Goal: Check status: Check status

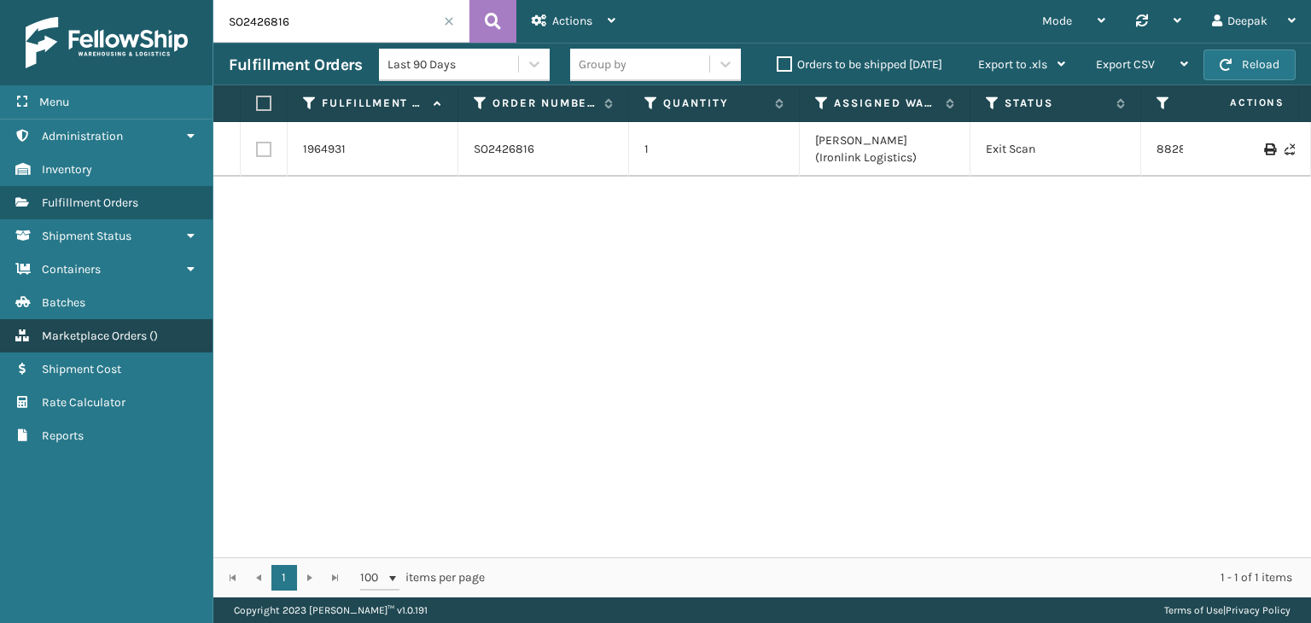
click at [117, 335] on span "Marketplace Orders" at bounding box center [94, 336] width 105 height 15
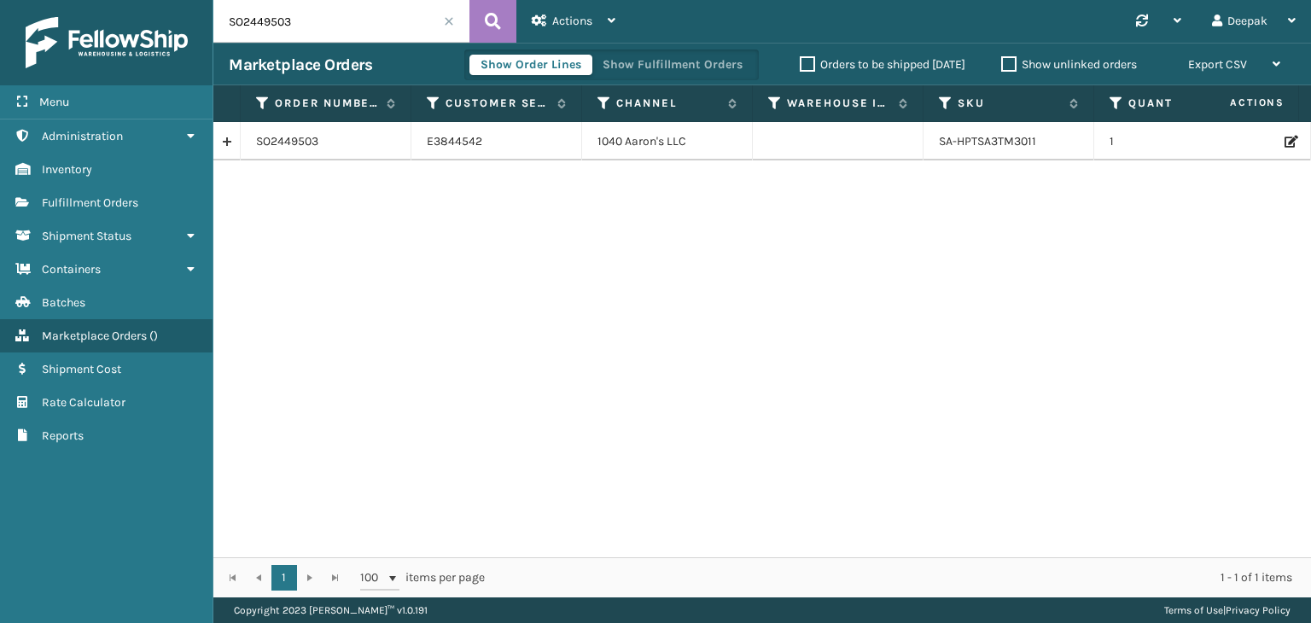
click at [339, 28] on input "SO2449503" at bounding box center [341, 21] width 256 height 43
click at [480, 26] on button at bounding box center [492, 21] width 47 height 43
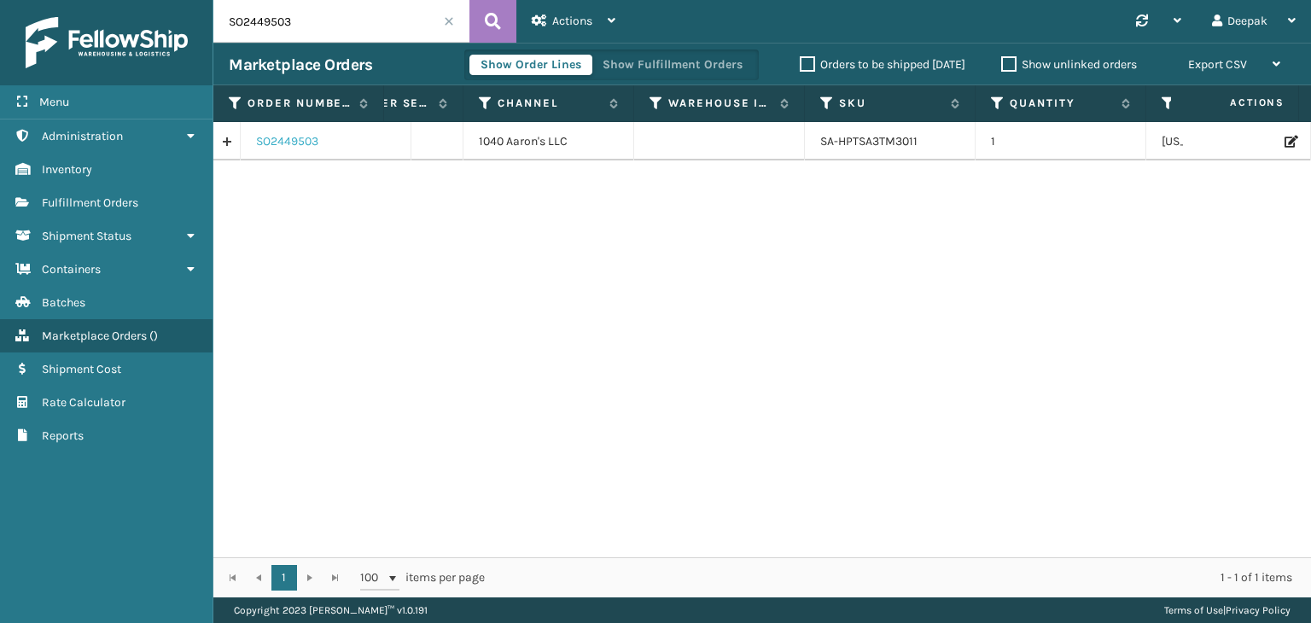
click at [280, 137] on link "SO2449503" at bounding box center [287, 141] width 62 height 17
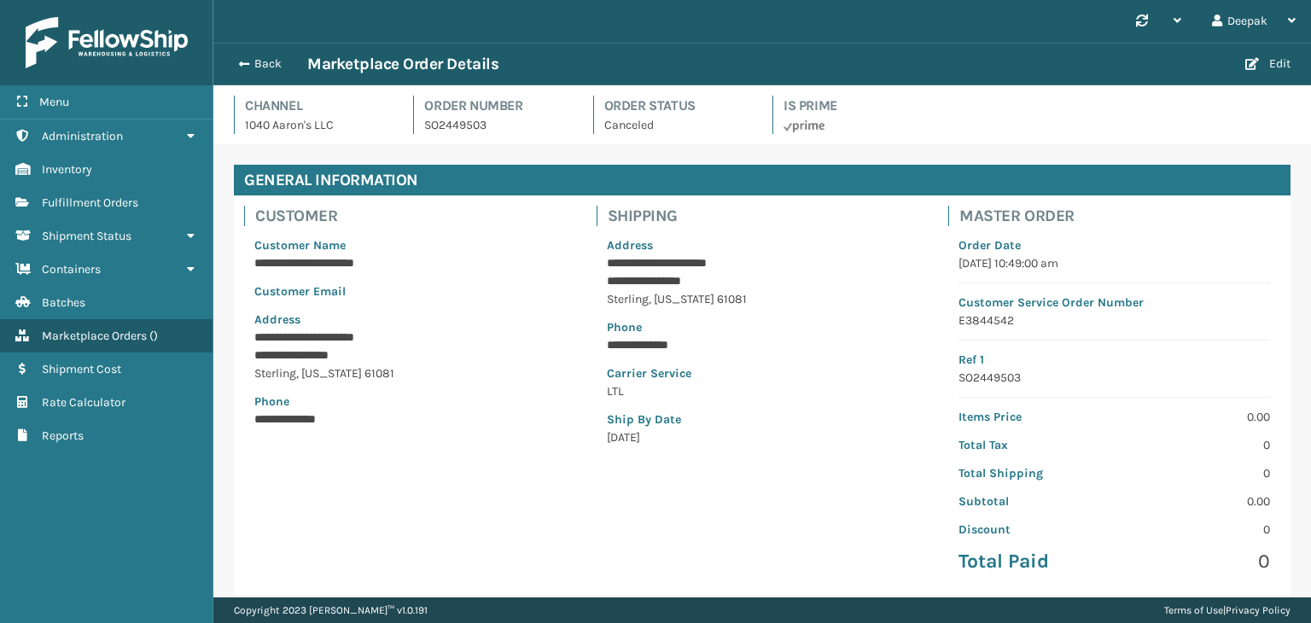
click at [462, 126] on p "SO2449503" at bounding box center [498, 125] width 148 height 18
copy p "SO2449503"
drag, startPoint x: 662, startPoint y: 129, endPoint x: 593, endPoint y: 109, distance: 71.9
click at [593, 109] on div "Order Status Canceled" at bounding box center [672, 115] width 159 height 38
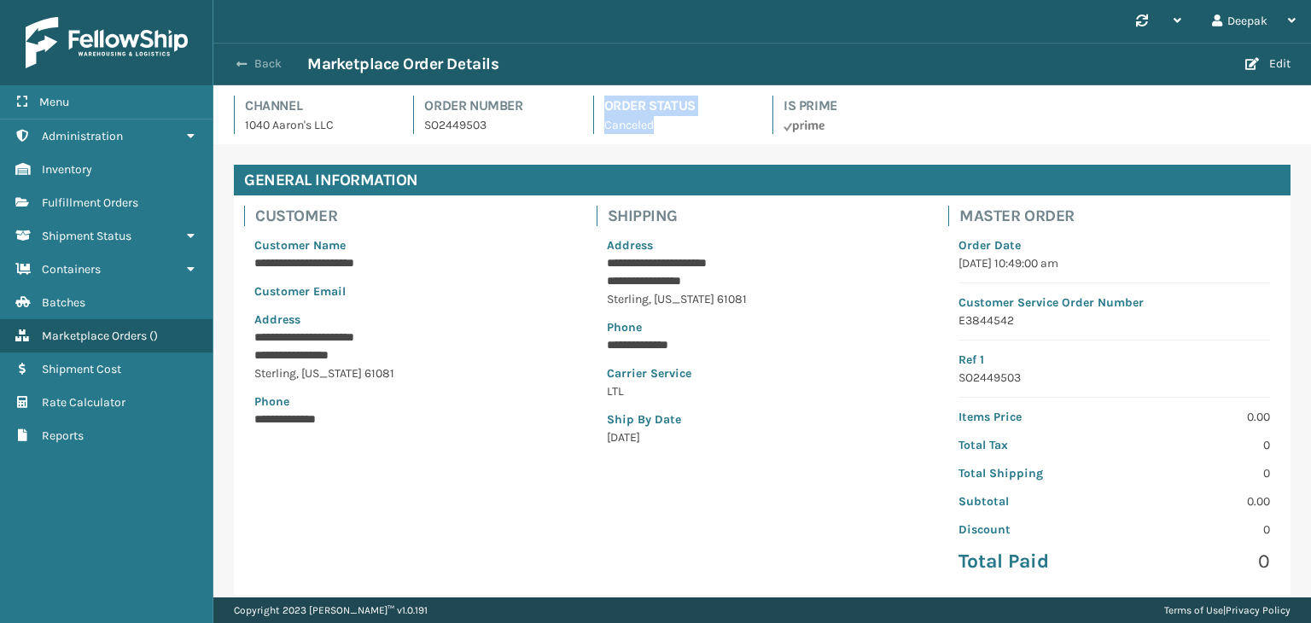
click at [237, 69] on span "button" at bounding box center [241, 64] width 10 height 12
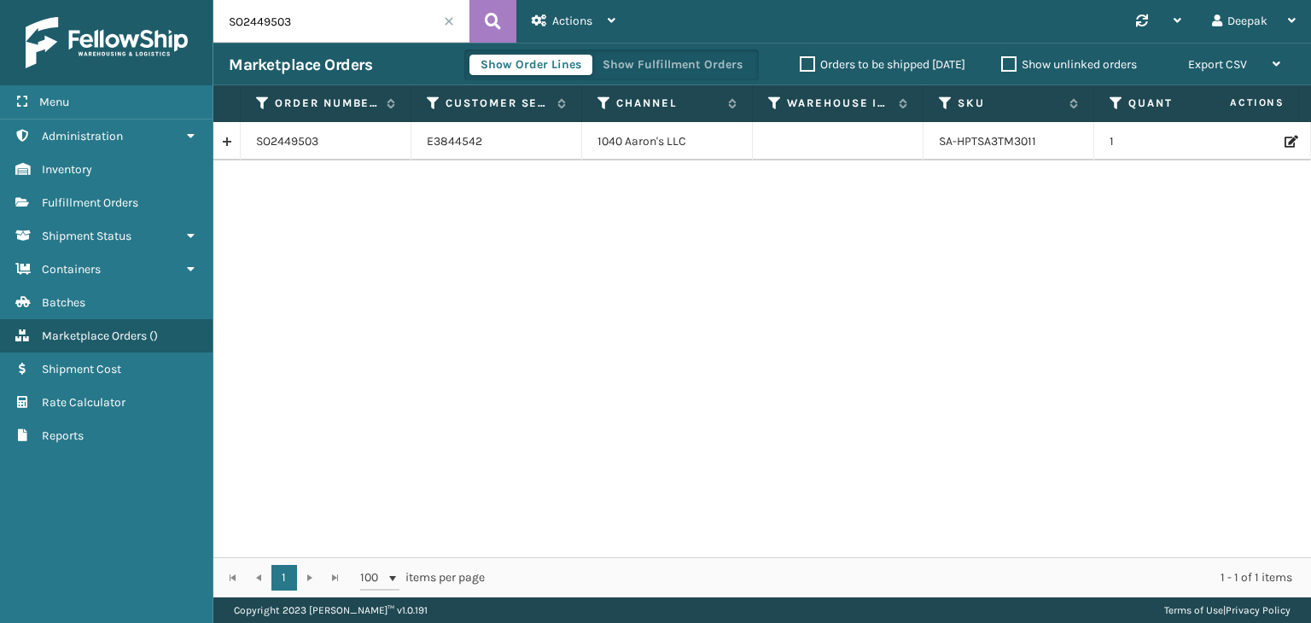
click at [339, 13] on input "SO2449503" at bounding box center [341, 21] width 256 height 43
paste input "5078"
type input "SO2450783"
click at [495, 25] on icon at bounding box center [493, 22] width 16 height 26
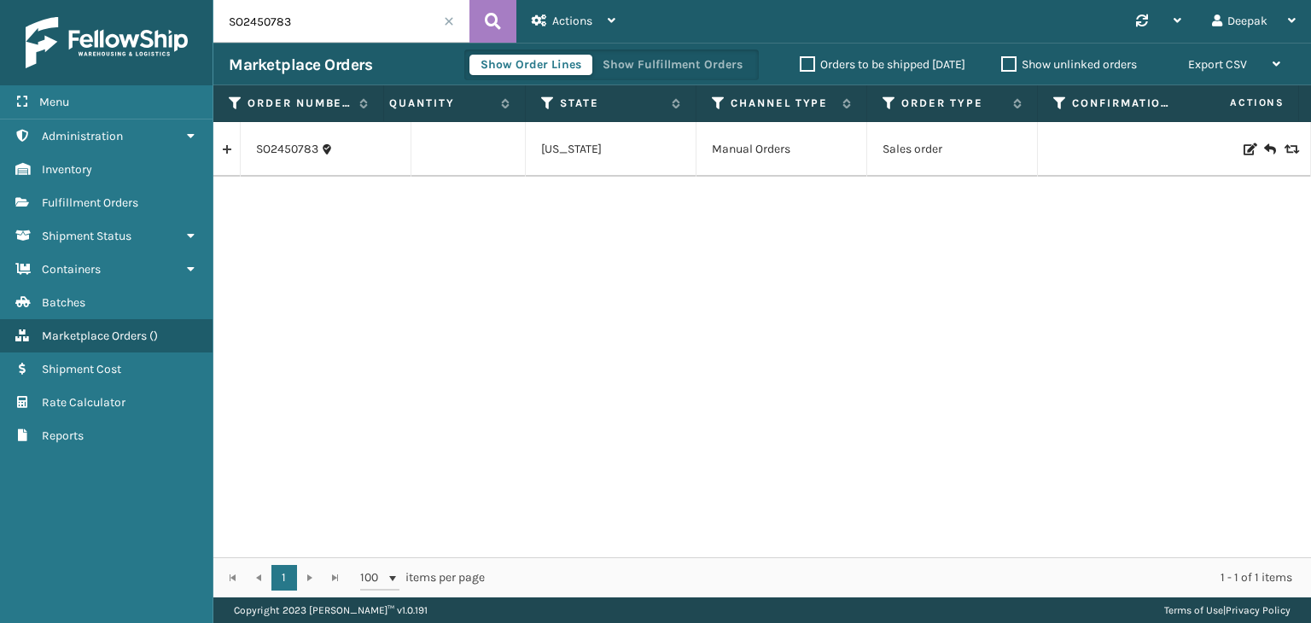
scroll to position [0, 716]
